Goal: Navigation & Orientation: Find specific page/section

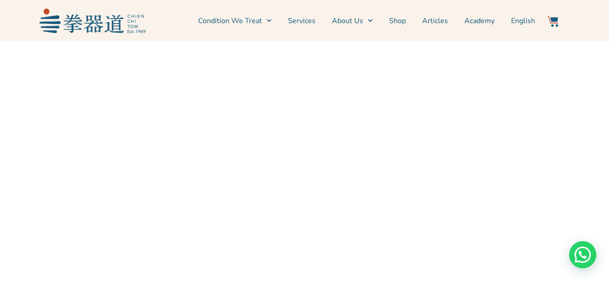
click at [32, 60] on div at bounding box center [305, 57] width 600 height 23
click at [99, 33] on div at bounding box center [92, 21] width 106 height 32
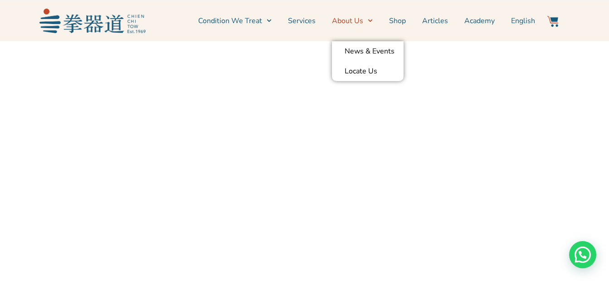
click at [358, 19] on link "About Us" at bounding box center [352, 21] width 41 height 23
click at [358, 57] on link "News & Events" at bounding box center [368, 51] width 72 height 20
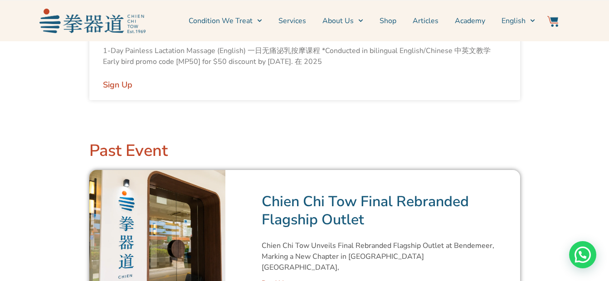
scroll to position [544, 0]
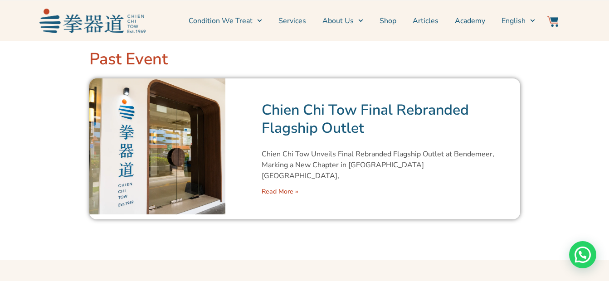
click at [334, 129] on link "Chien Chi Tow Final Rebranded Flagship Outlet" at bounding box center [365, 119] width 207 height 38
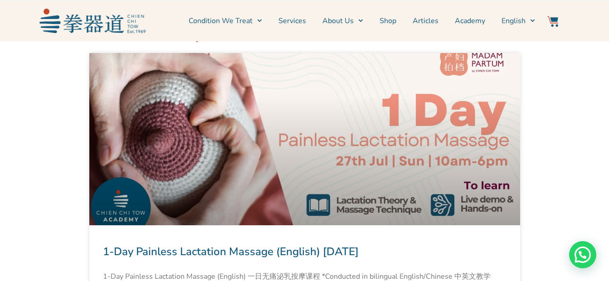
scroll to position [91, 0]
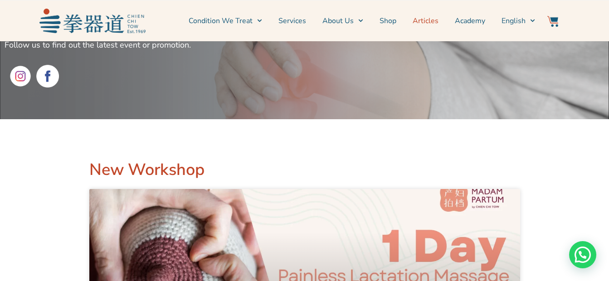
click at [421, 18] on link "Articles" at bounding box center [426, 21] width 26 height 23
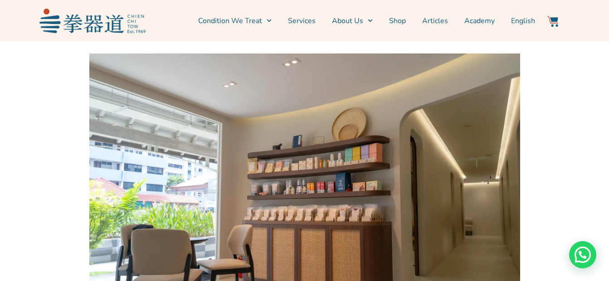
scroll to position [281, 0]
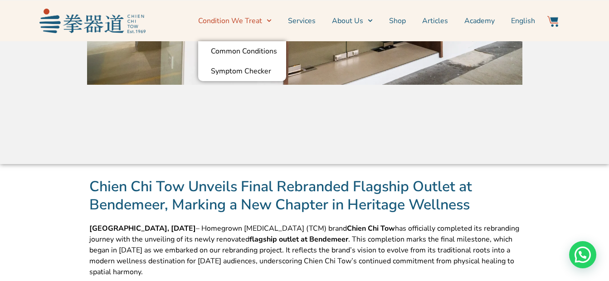
click at [258, 24] on link "Condition We Treat" at bounding box center [234, 21] width 73 height 23
click at [272, 19] on icon "Menu" at bounding box center [269, 20] width 5 height 5
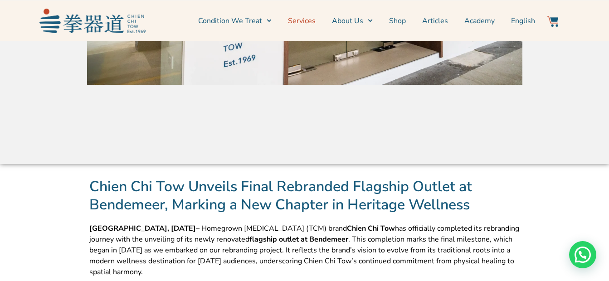
click at [305, 23] on link "Services" at bounding box center [302, 21] width 28 height 23
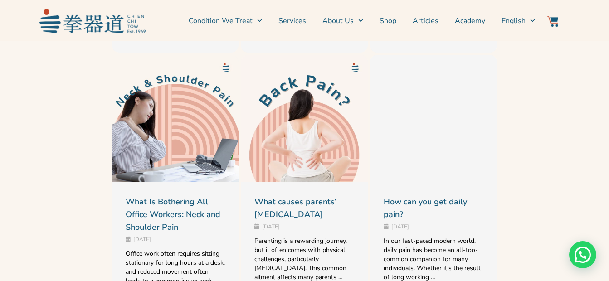
scroll to position [997, 0]
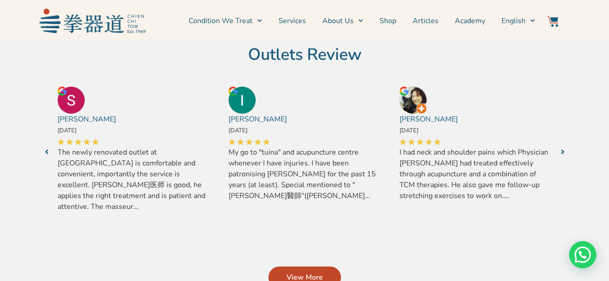
scroll to position [317, 0]
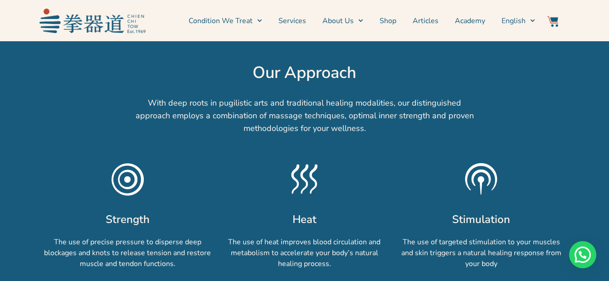
scroll to position [771, 0]
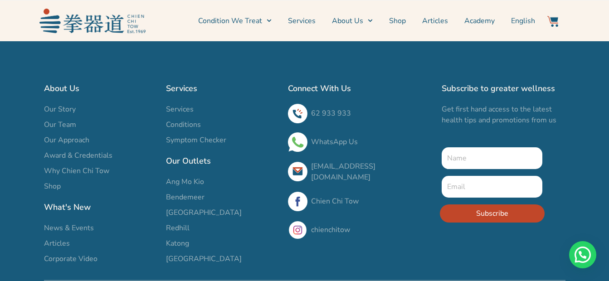
click at [188, 195] on span "Bendemeer" at bounding box center [185, 197] width 39 height 11
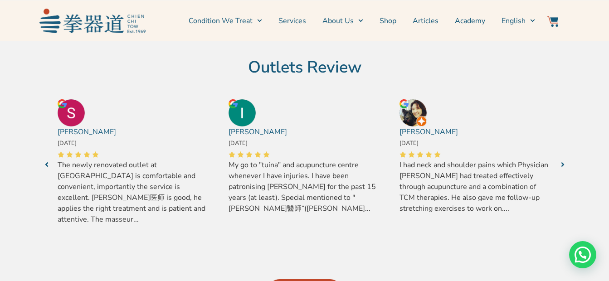
scroll to position [359, 0]
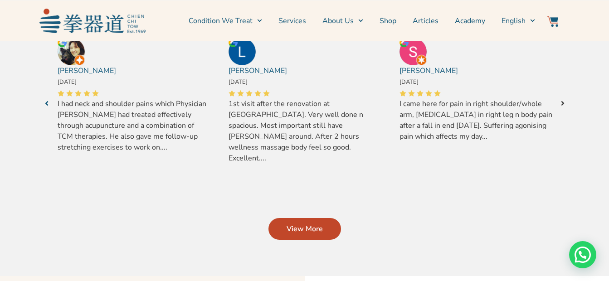
click at [562, 100] on icon "Next" at bounding box center [563, 103] width 4 height 7
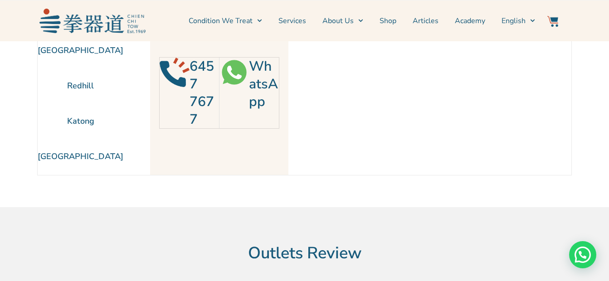
scroll to position [0, 0]
